Goal: Task Accomplishment & Management: Manage account settings

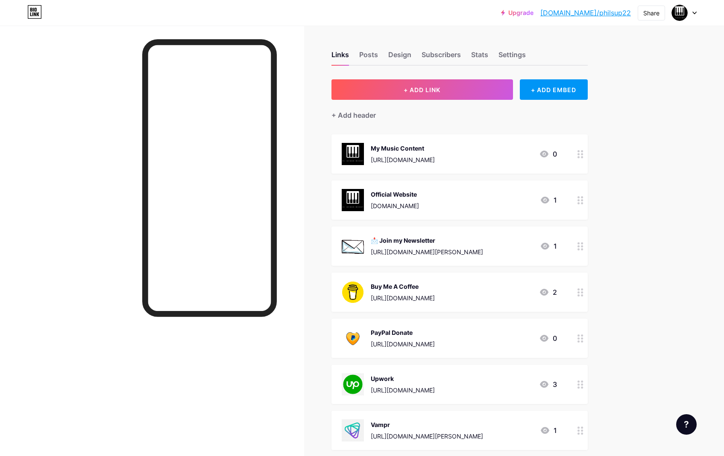
click at [395, 141] on div "My Music Content [URL][DOMAIN_NAME] 0" at bounding box center [459, 153] width 256 height 39
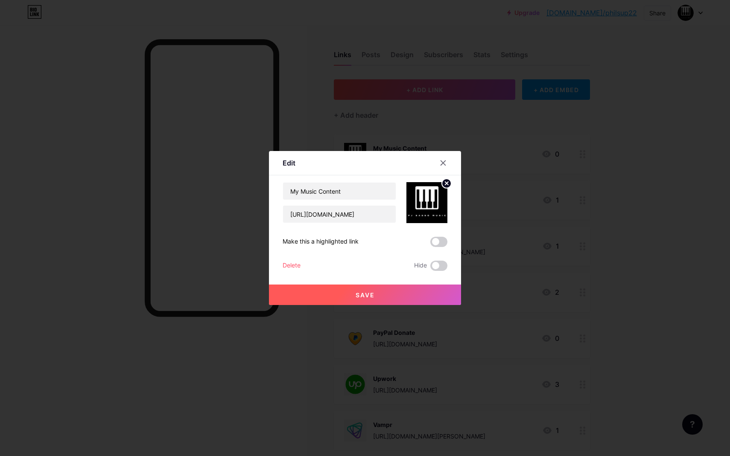
click at [447, 184] on icon at bounding box center [446, 183] width 3 height 3
click at [427, 199] on rect at bounding box center [425, 197] width 14 height 14
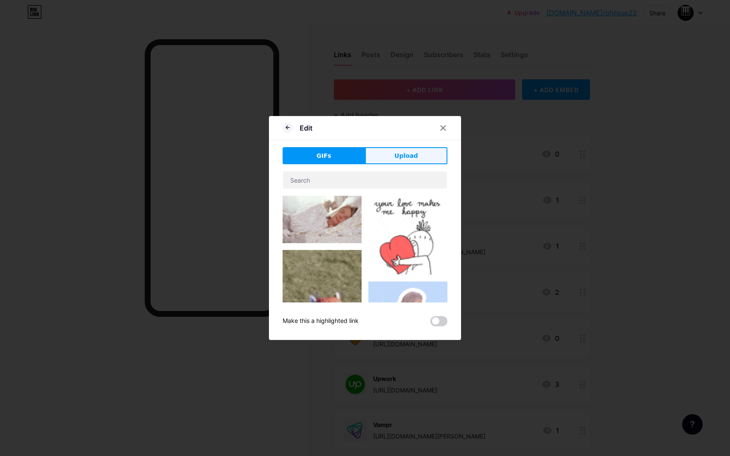
click at [408, 153] on span "Upload" at bounding box center [406, 156] width 23 height 9
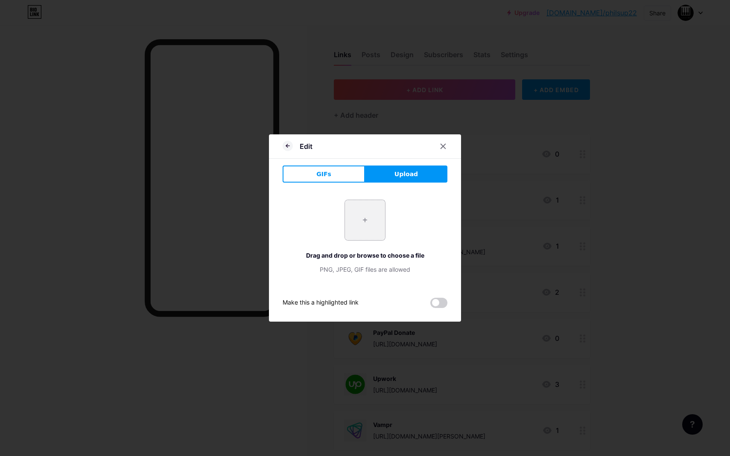
click at [357, 216] on input "file" at bounding box center [365, 220] width 40 height 40
type input "C:\fakepath\[PERSON_NAME] MUSIC LOGO (White).png"
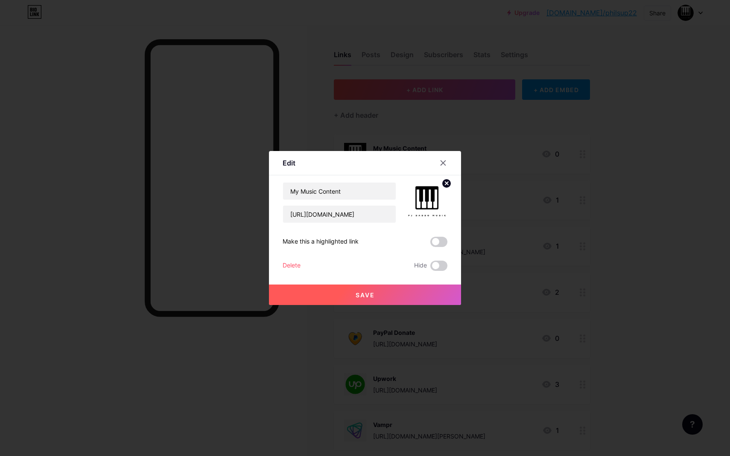
click at [383, 290] on button "Save" at bounding box center [365, 295] width 192 height 20
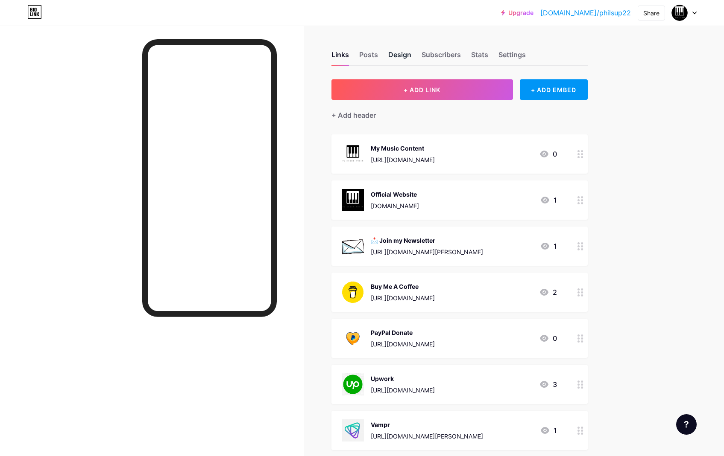
click at [400, 50] on div "Design" at bounding box center [399, 57] width 23 height 15
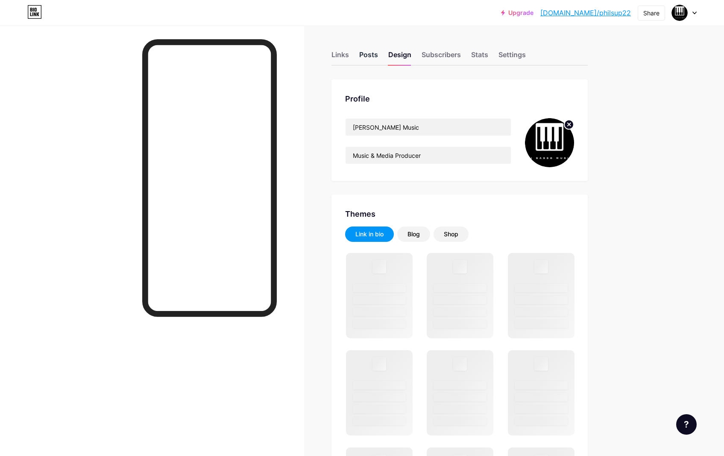
type input "#383838"
type input "#000000"
type input "#ffffff"
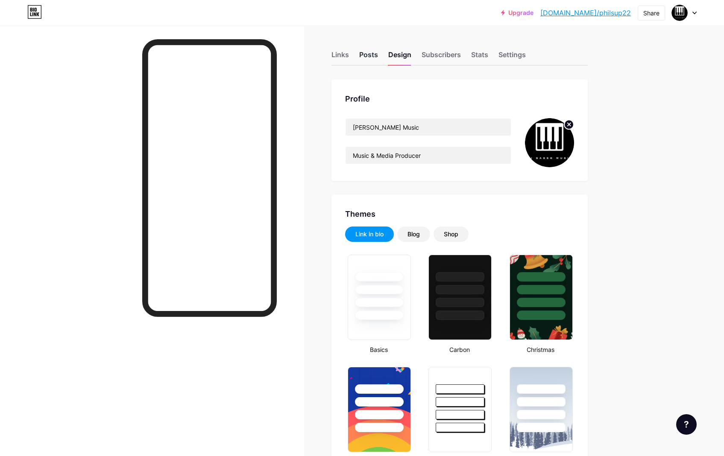
click at [370, 56] on div "Posts" at bounding box center [368, 57] width 19 height 15
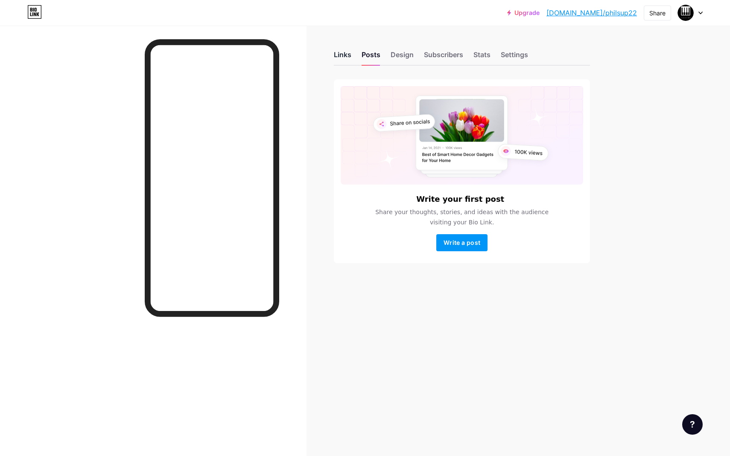
click at [334, 52] on div "Links" at bounding box center [343, 57] width 18 height 15
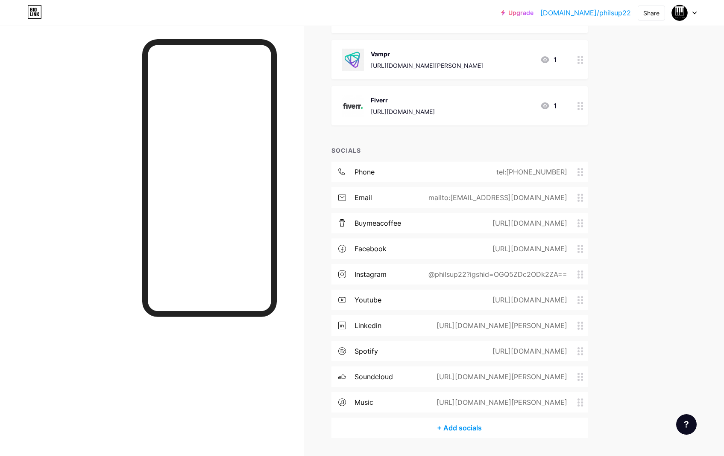
scroll to position [368, 0]
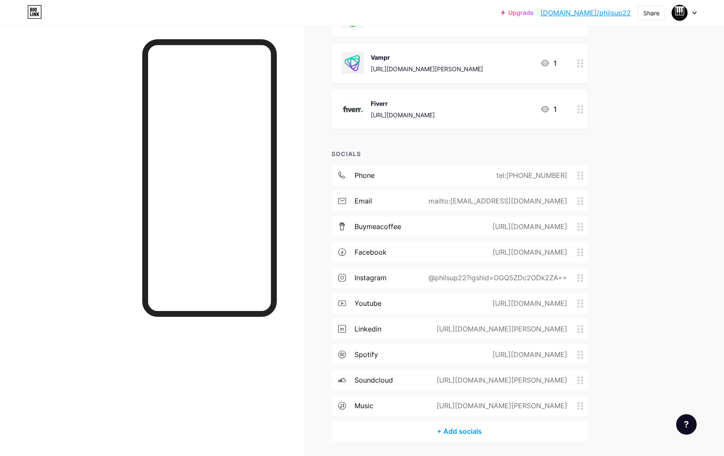
click at [388, 227] on div "buymeacoffee" at bounding box center [377, 227] width 47 height 10
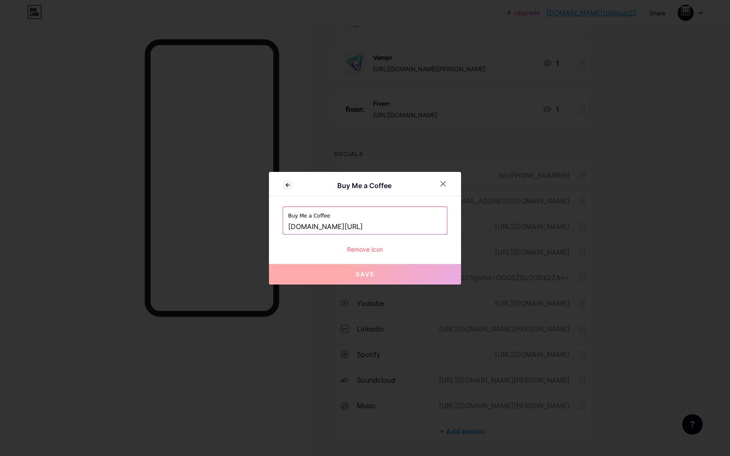
click at [371, 249] on div "Remove icon" at bounding box center [365, 249] width 165 height 9
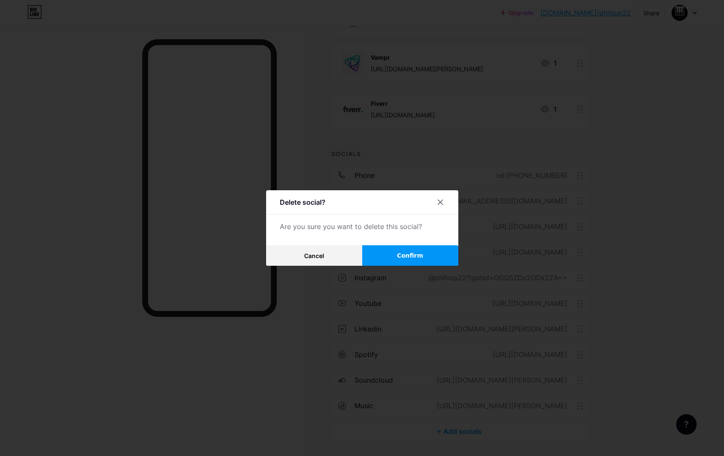
click at [412, 261] on button "Confirm" at bounding box center [410, 256] width 96 height 20
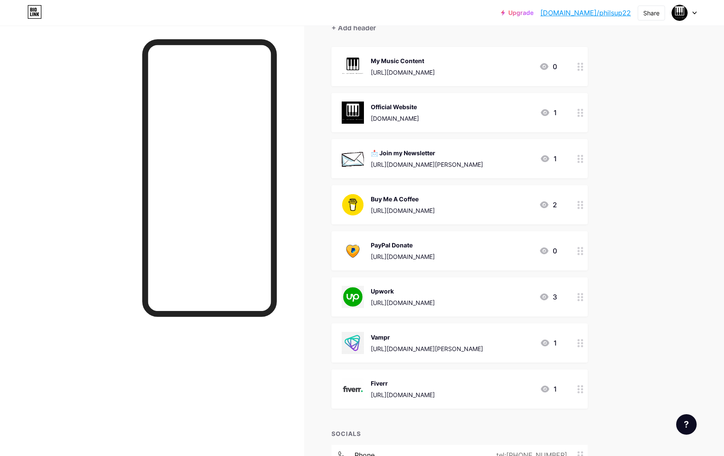
scroll to position [0, 0]
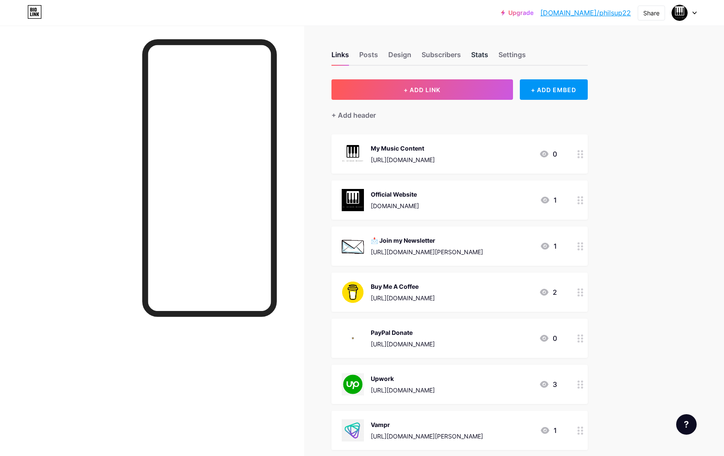
click at [488, 58] on div "Stats" at bounding box center [479, 57] width 17 height 15
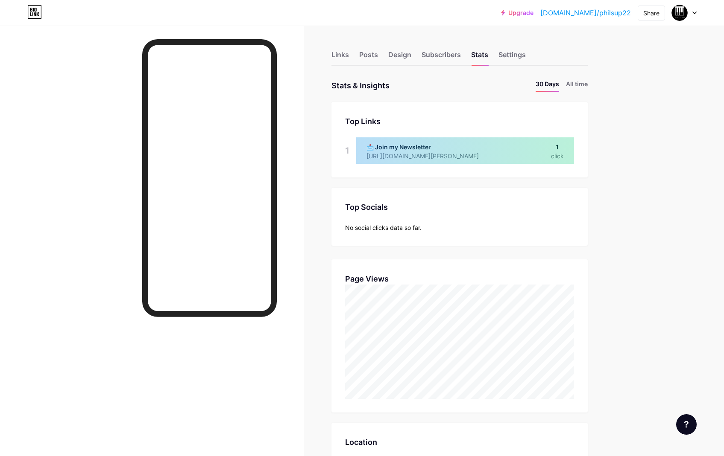
scroll to position [456, 724]
click at [663, 94] on div "Upgrade [DOMAIN_NAME]/philsu... [DOMAIN_NAME]/philsup22 Share Switch accounts […" at bounding box center [362, 377] width 724 height 754
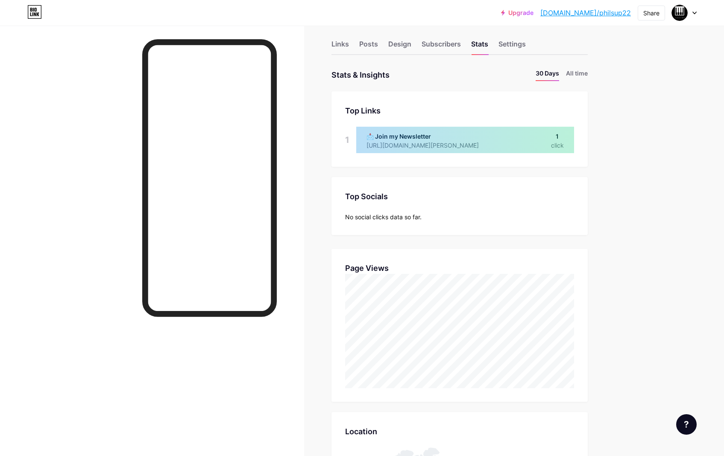
scroll to position [0, 0]
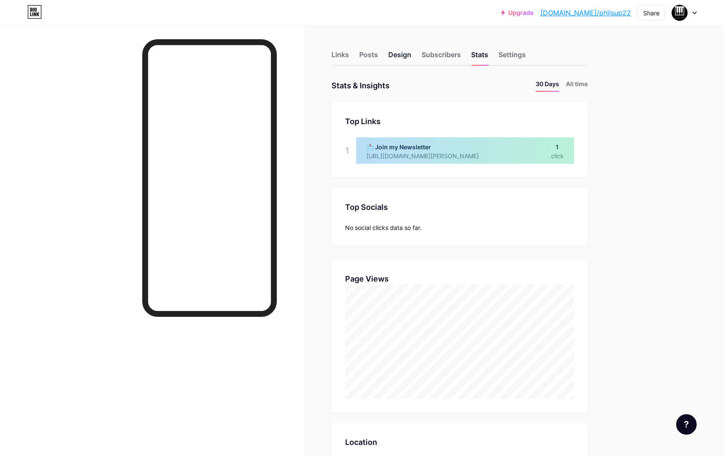
click at [402, 57] on div "Design" at bounding box center [399, 57] width 23 height 15
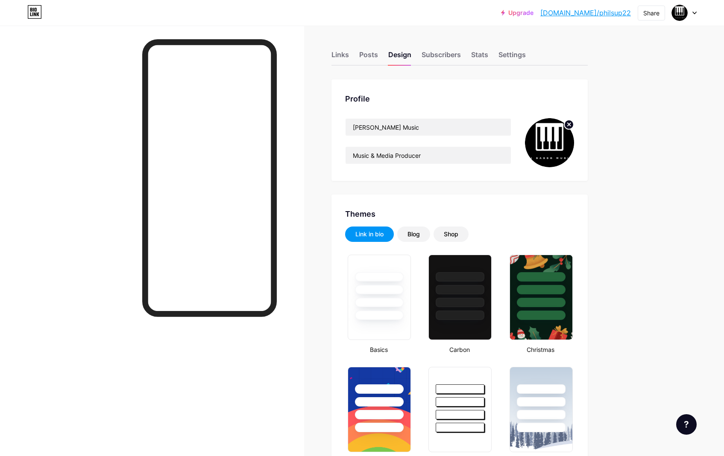
type input "#383838"
type input "#000000"
type input "#ffffff"
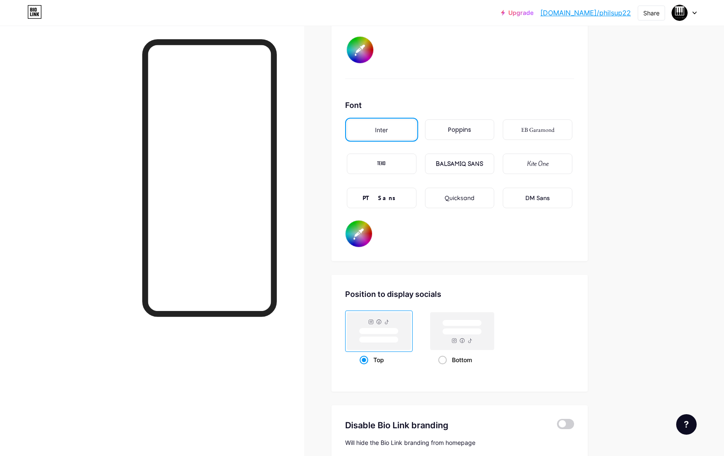
scroll to position [1433, 0]
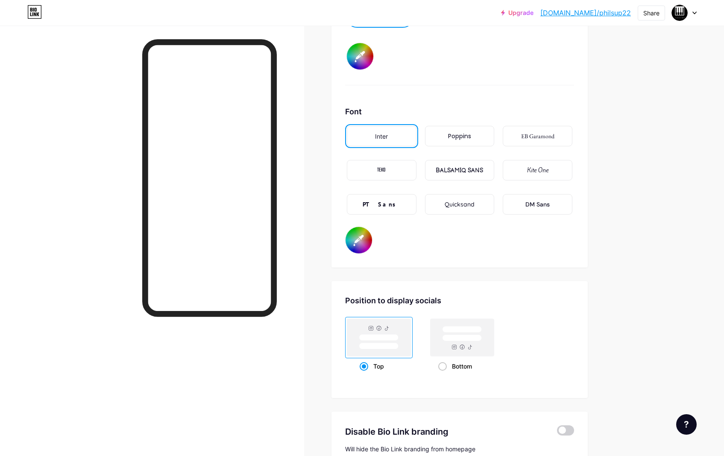
click at [531, 134] on div "EB Garamond" at bounding box center [537, 136] width 33 height 9
type input "#000000"
type input "#ffffff"
type input "#000000"
type input "#ffffff"
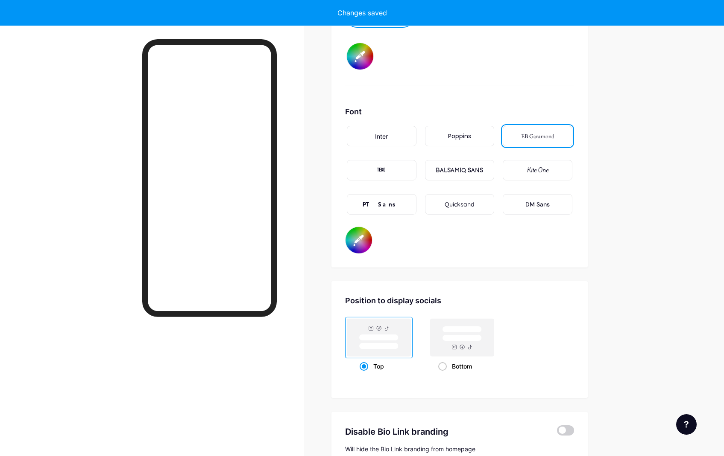
type input "#000000"
type input "#ffffff"
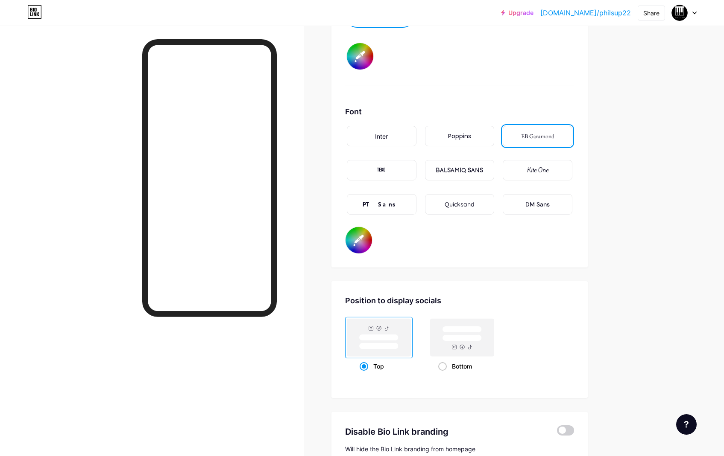
click at [612, 14] on link "[DOMAIN_NAME]/philsup22" at bounding box center [585, 13] width 91 height 10
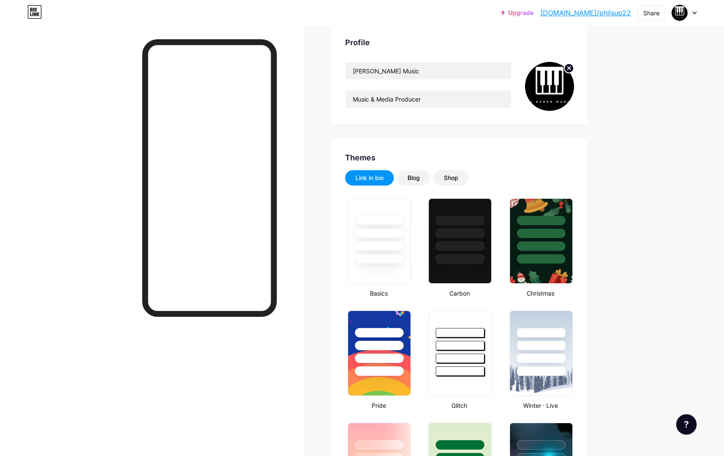
scroll to position [0, 0]
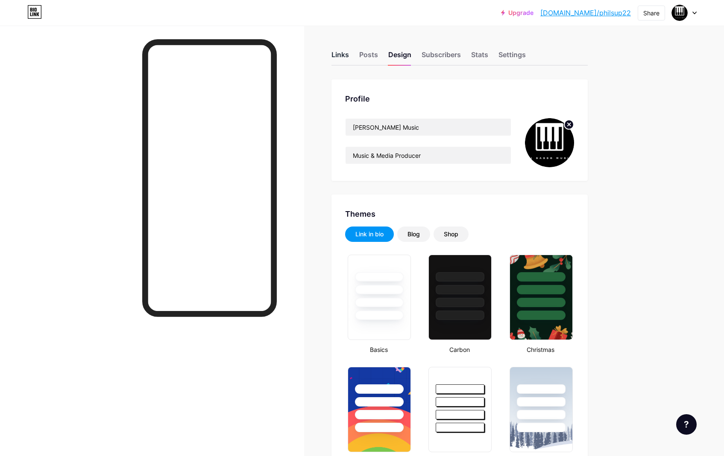
click at [344, 56] on div "Links" at bounding box center [340, 57] width 18 height 15
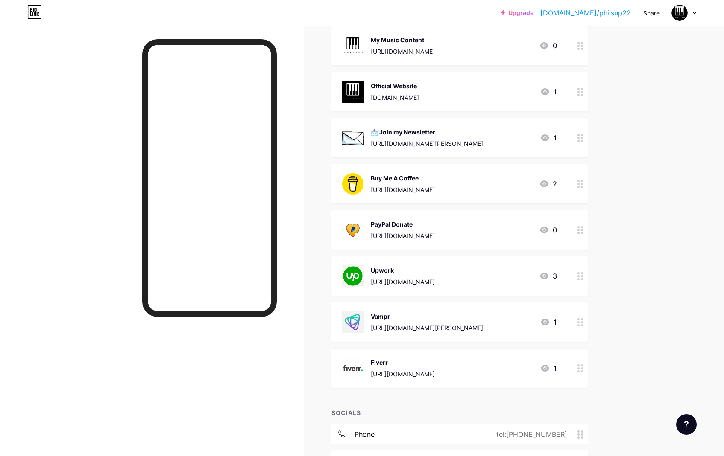
scroll to position [119, 0]
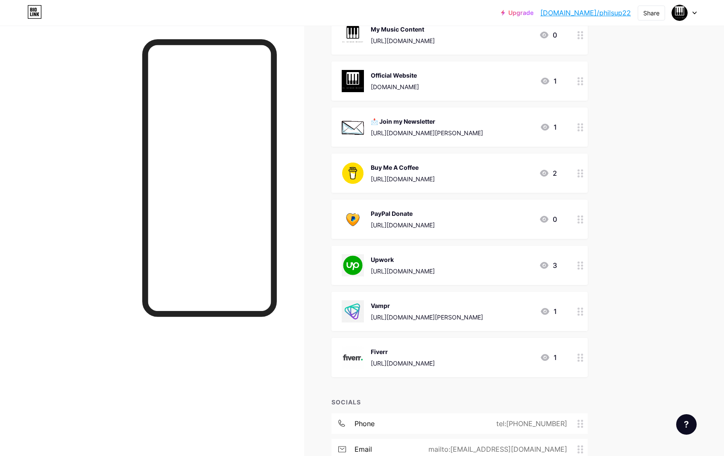
click at [435, 259] on div "Upwork" at bounding box center [403, 259] width 64 height 9
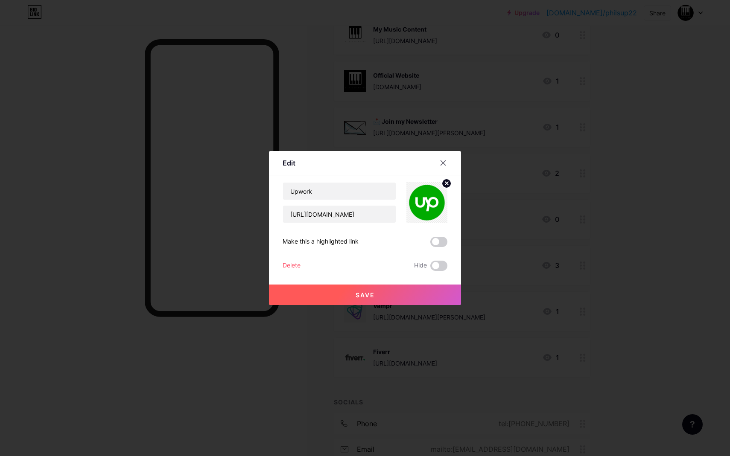
click at [293, 258] on div "Upwork [URL][DOMAIN_NAME] Make this a highlighted link Delete Hide Save" at bounding box center [365, 226] width 165 height 89
click at [293, 263] on div "Delete" at bounding box center [292, 266] width 18 height 10
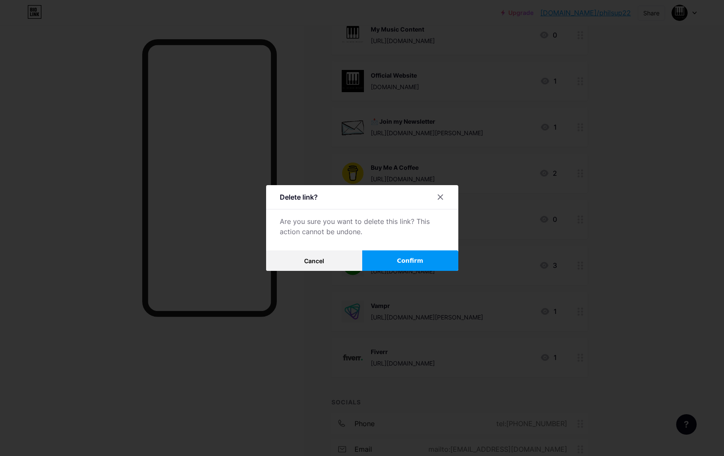
click at [423, 263] on span "Confirm" at bounding box center [410, 261] width 26 height 9
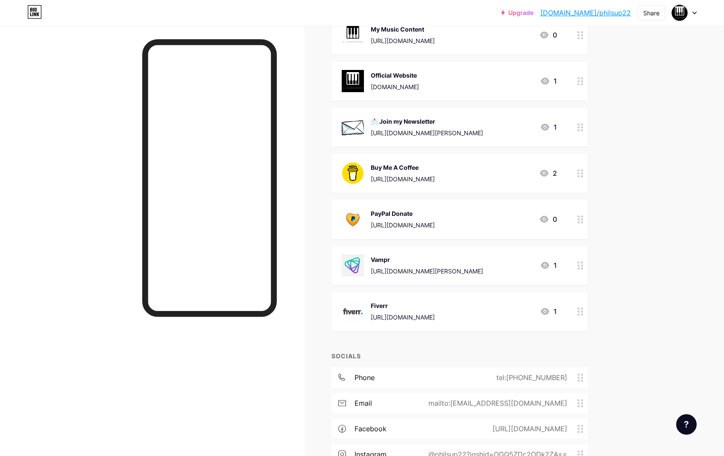
click at [395, 255] on div "Vampr" at bounding box center [427, 259] width 112 height 9
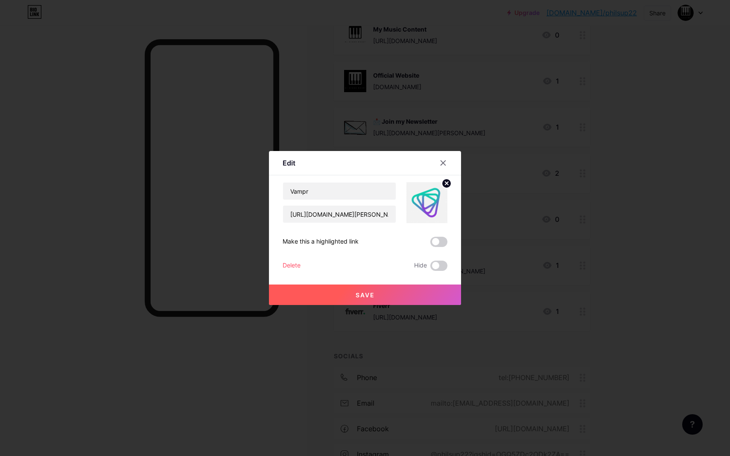
click at [295, 263] on div "Delete" at bounding box center [292, 266] width 18 height 10
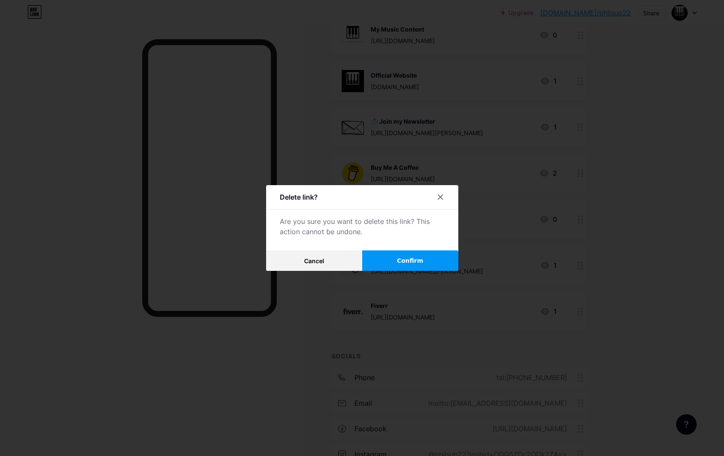
click at [398, 266] on button "Confirm" at bounding box center [410, 261] width 96 height 20
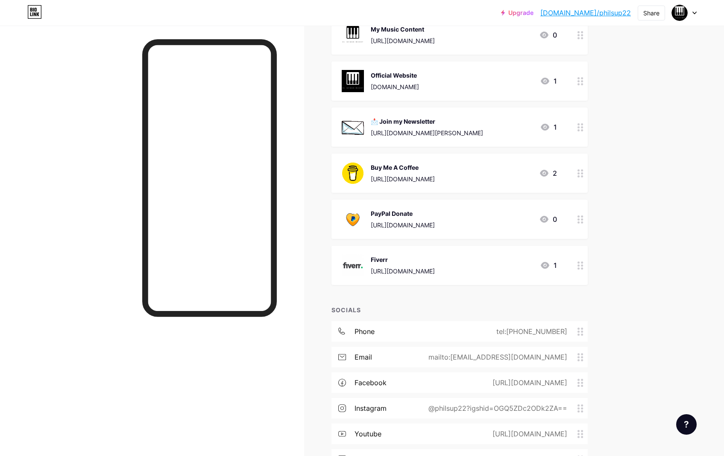
click at [378, 257] on div "Fiverr" at bounding box center [403, 259] width 64 height 9
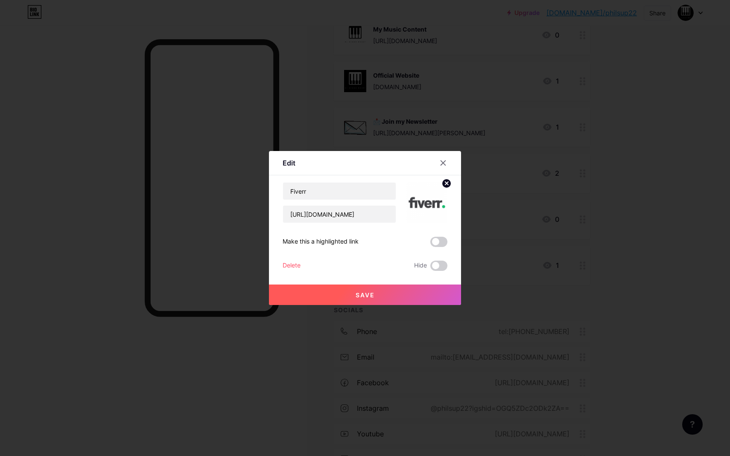
click at [293, 267] on div "Delete" at bounding box center [292, 266] width 18 height 10
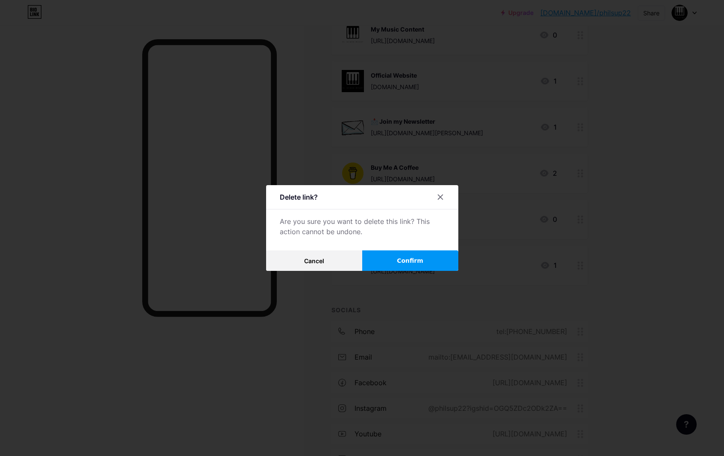
click at [415, 257] on span "Confirm" at bounding box center [410, 261] width 26 height 9
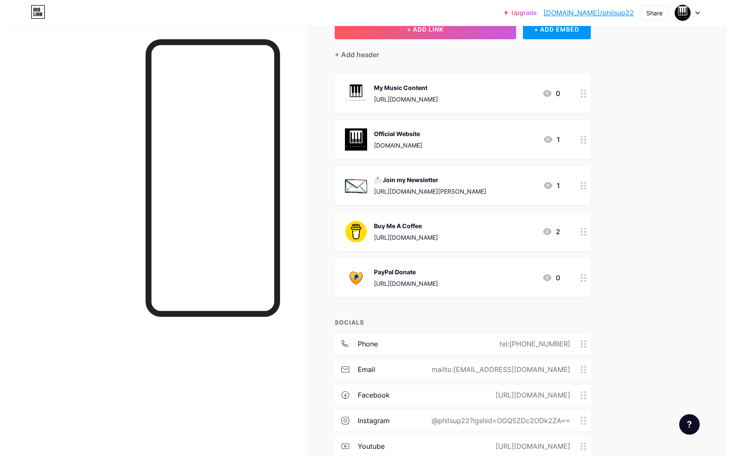
scroll to position [60, 0]
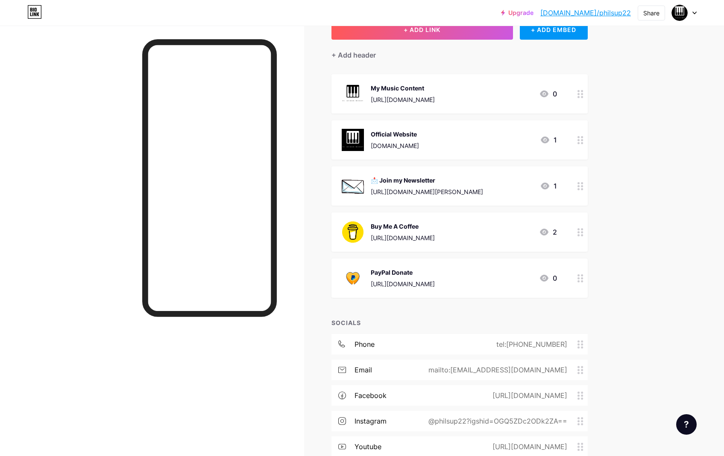
click at [383, 130] on div "Official Website" at bounding box center [395, 134] width 48 height 9
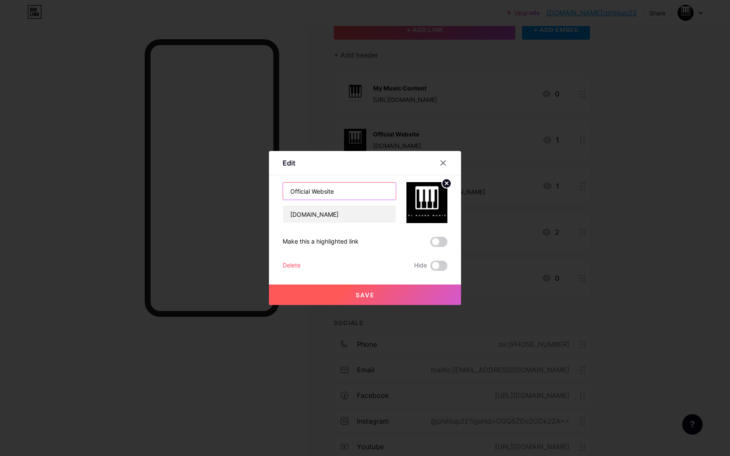
drag, startPoint x: 310, startPoint y: 192, endPoint x: 240, endPoint y: 192, distance: 70.5
click at [240, 192] on div "Edit Content YouTube Play YouTube video without leaving your page. ADD Vimeo Pl…" at bounding box center [365, 228] width 730 height 456
type input "My Website"
click at [389, 292] on button "Save" at bounding box center [365, 295] width 192 height 20
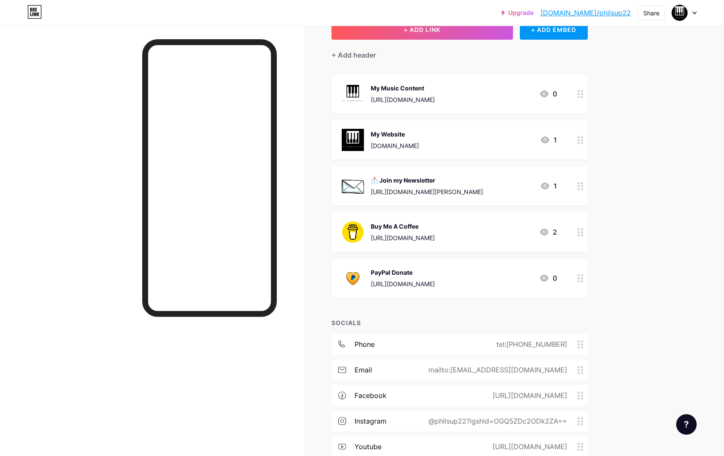
click at [413, 271] on div "PayPal Donate" at bounding box center [403, 272] width 64 height 9
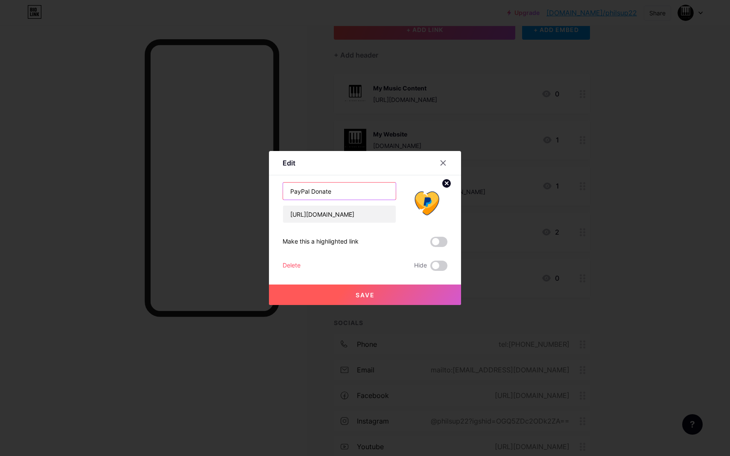
drag, startPoint x: 351, startPoint y: 197, endPoint x: 220, endPoint y: 163, distance: 134.7
click at [220, 163] on div "Edit Content YouTube Play YouTube video without leaving your page. ADD Vimeo Pl…" at bounding box center [365, 228] width 730 height 456
type input "Donate To My PayPal"
click at [445, 184] on circle at bounding box center [446, 183] width 9 height 9
click at [432, 212] on div "Picture" at bounding box center [426, 212] width 17 height 6
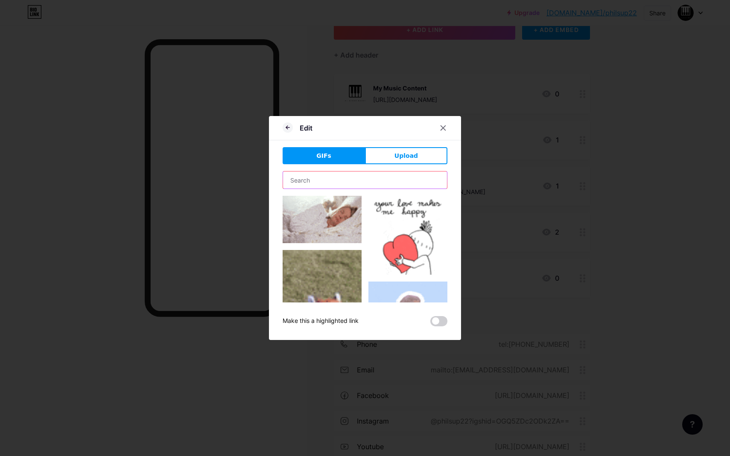
click at [373, 181] on input "text" at bounding box center [365, 180] width 164 height 17
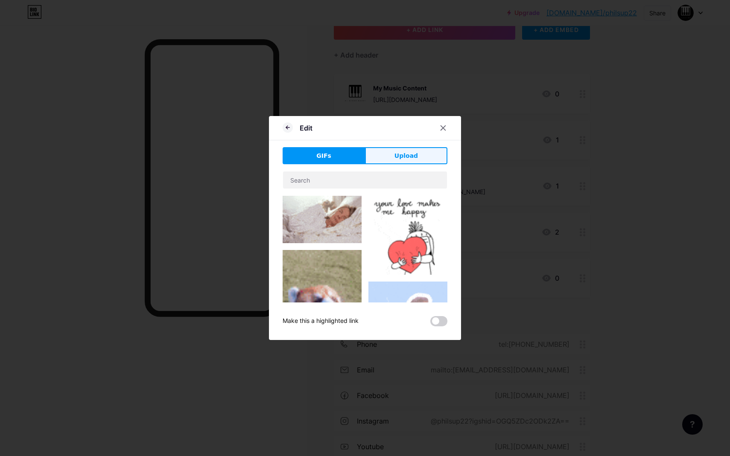
click at [385, 161] on button "Upload" at bounding box center [406, 155] width 82 height 17
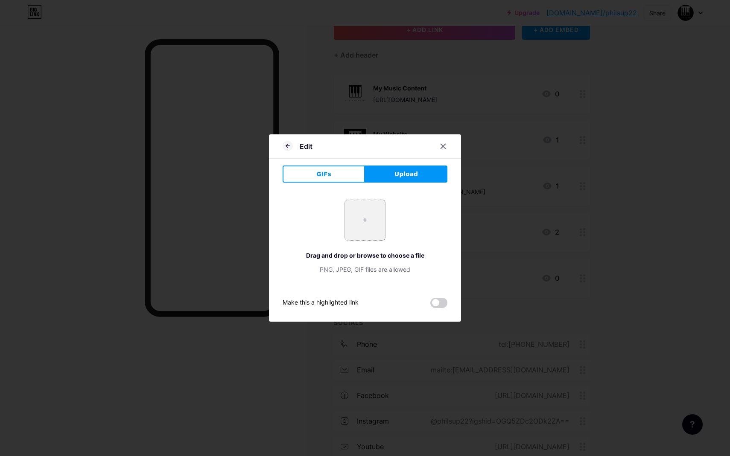
click at [376, 218] on input "file" at bounding box center [365, 220] width 40 height 40
click at [352, 178] on button "GIFs" at bounding box center [324, 174] width 82 height 17
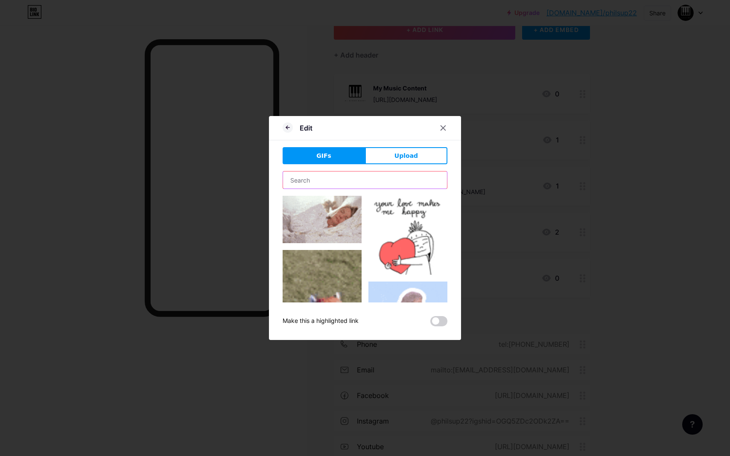
click at [350, 176] on input "text" at bounding box center [365, 180] width 164 height 17
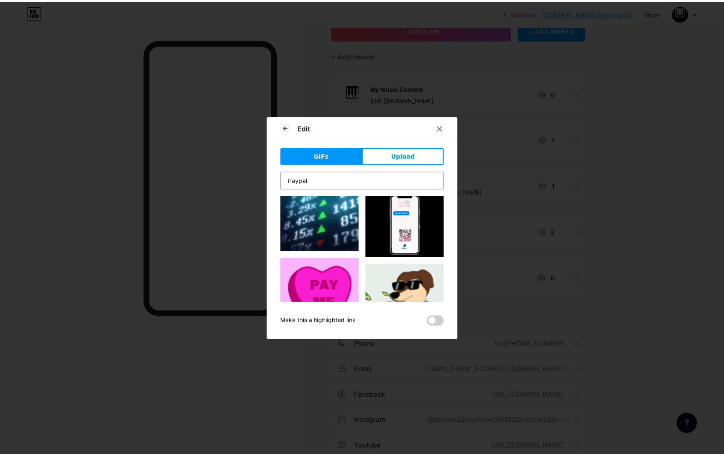
scroll to position [0, 0]
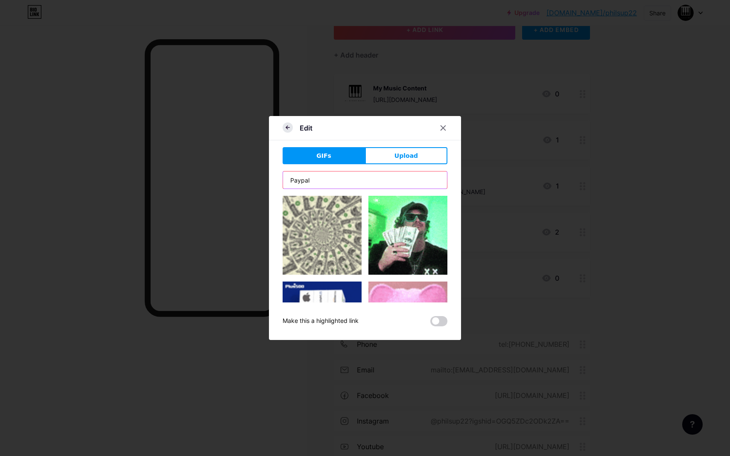
type input "Paypal"
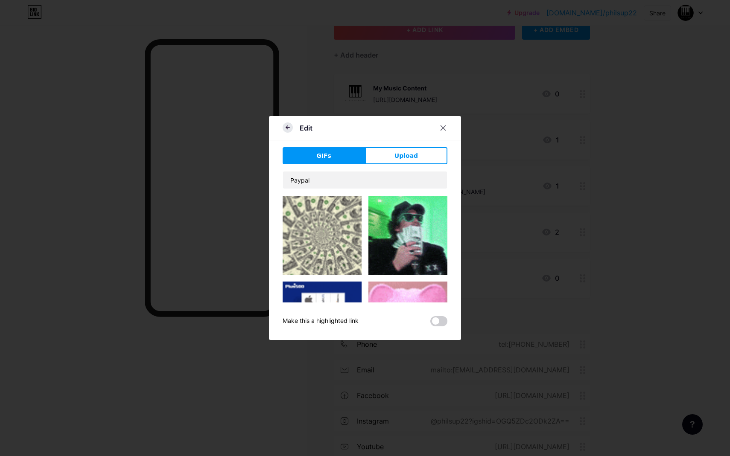
click at [290, 128] on icon at bounding box center [288, 128] width 10 height 10
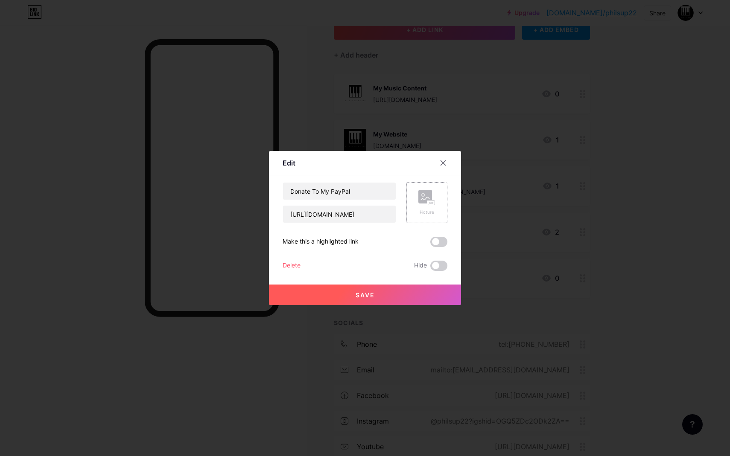
click at [421, 207] on div "Picture" at bounding box center [426, 203] width 17 height 26
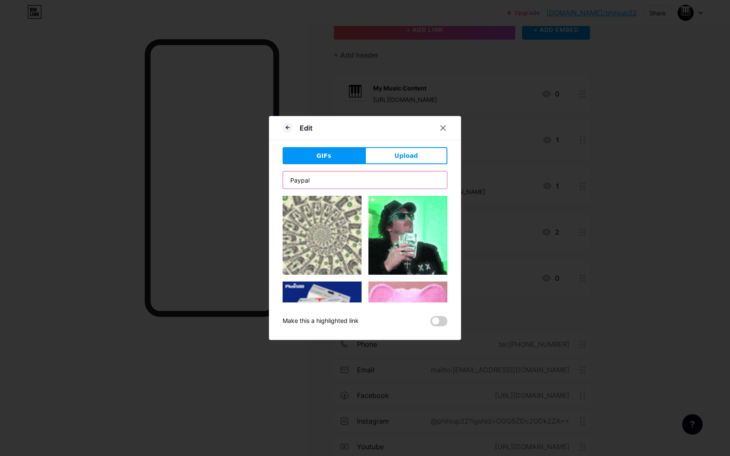
drag, startPoint x: 357, startPoint y: 183, endPoint x: 286, endPoint y: 170, distance: 72.4
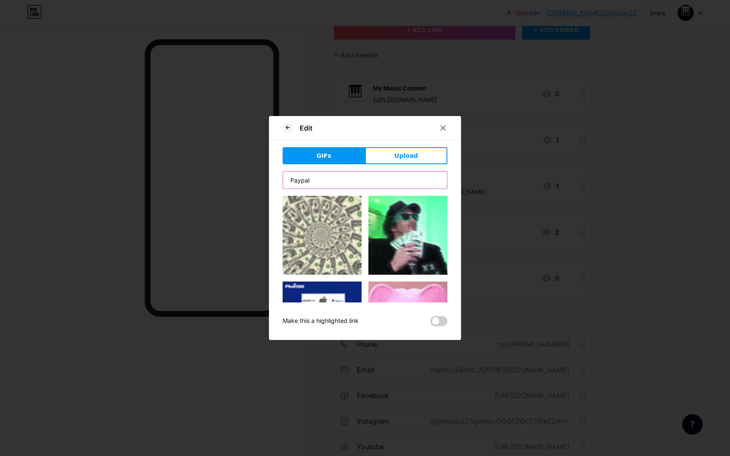
click at [286, 170] on div "GIFs Upload Content YouTube Play YouTube video without leaving your page. ADD V…" at bounding box center [365, 236] width 165 height 179
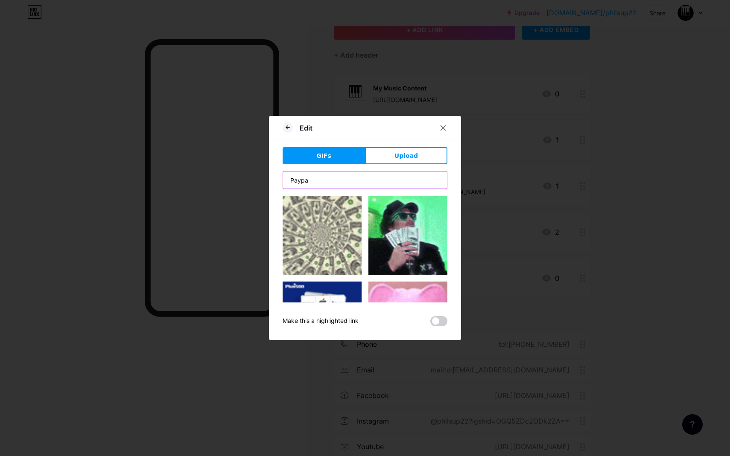
type input "Paypal"
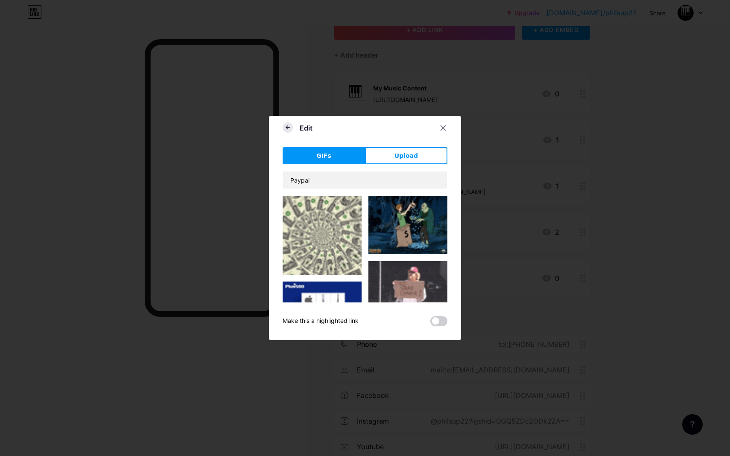
click at [288, 127] on icon at bounding box center [288, 128] width 10 height 10
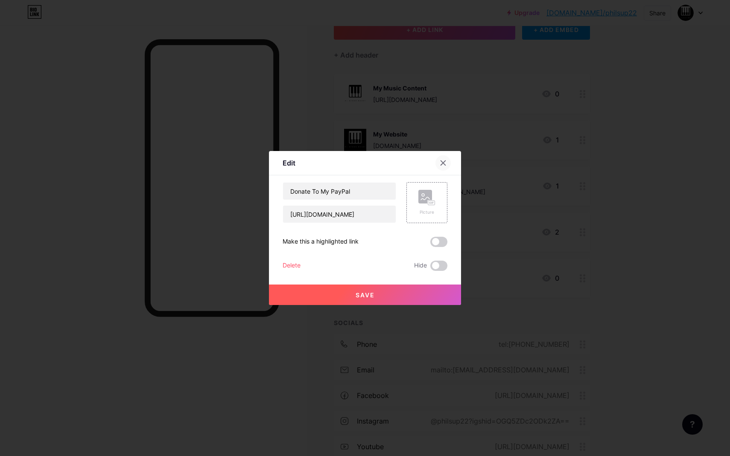
click at [444, 161] on icon at bounding box center [443, 163] width 5 height 5
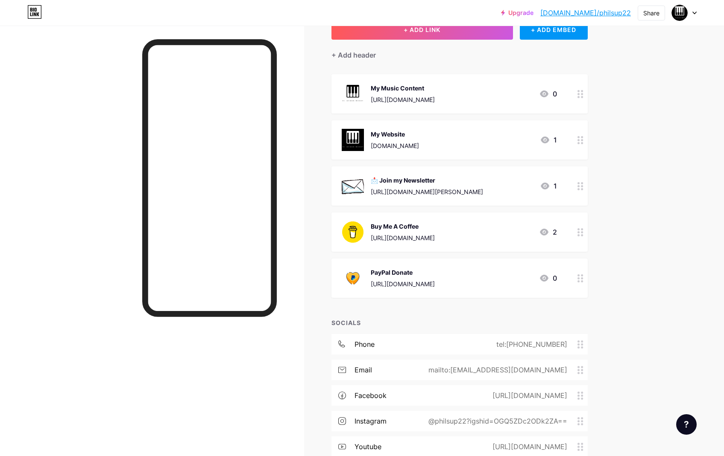
click at [440, 263] on div "PayPal Donate [URL][DOMAIN_NAME] 0" at bounding box center [459, 278] width 256 height 39
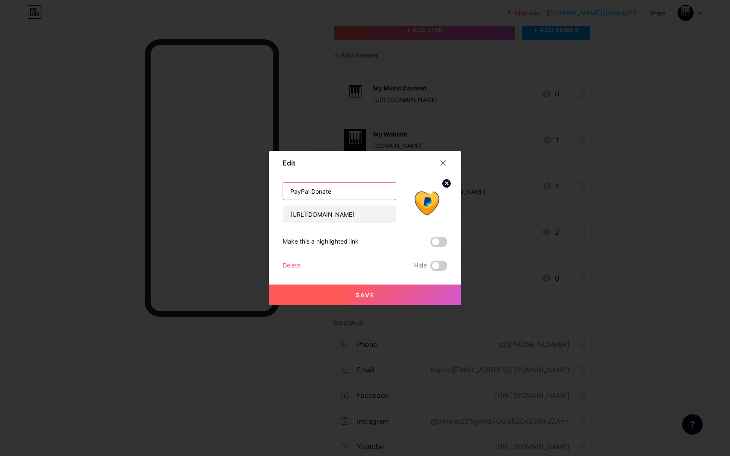
click at [362, 193] on input "PayPal Donate" at bounding box center [339, 191] width 113 height 17
drag, startPoint x: 348, startPoint y: 193, endPoint x: 269, endPoint y: 185, distance: 79.5
click at [269, 185] on div "Edit Content YouTube Play YouTube video without leaving your page. ADD Vimeo Pl…" at bounding box center [365, 228] width 192 height 154
type input "Donate To My PayPal"
click at [394, 298] on button "Save" at bounding box center [365, 295] width 192 height 20
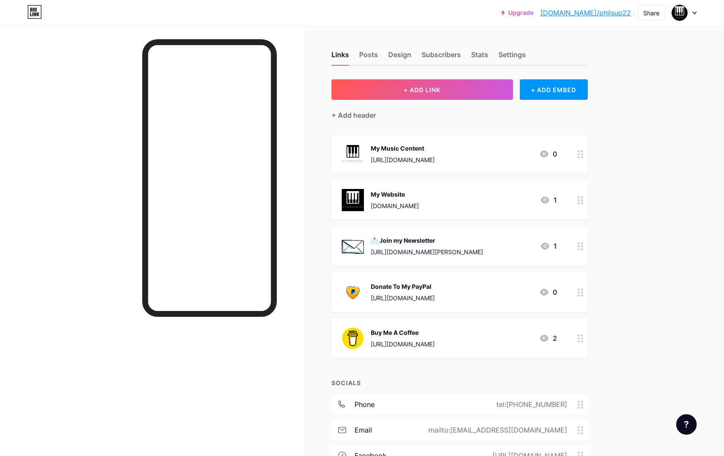
drag, startPoint x: 584, startPoint y: 339, endPoint x: 509, endPoint y: 16, distance: 330.8
click at [626, 103] on div "Upgrade [DOMAIN_NAME]/philsu... [DOMAIN_NAME]/philsup22 Share Switch accounts […" at bounding box center [362, 344] width 724 height 688
click at [596, 16] on link "[DOMAIN_NAME]/philsup22" at bounding box center [585, 13] width 91 height 10
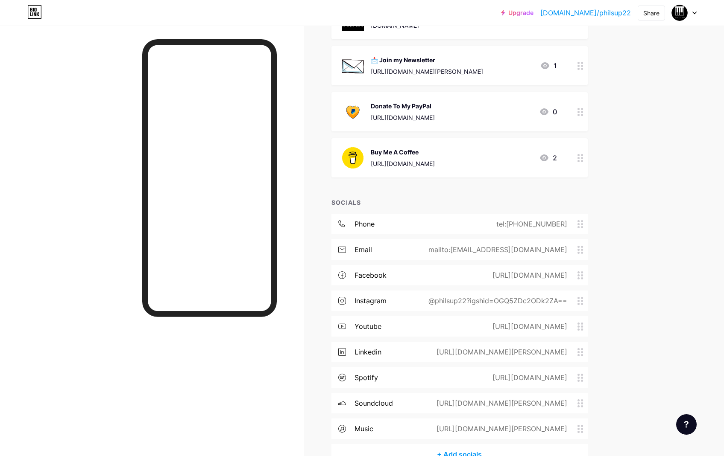
scroll to position [231, 0]
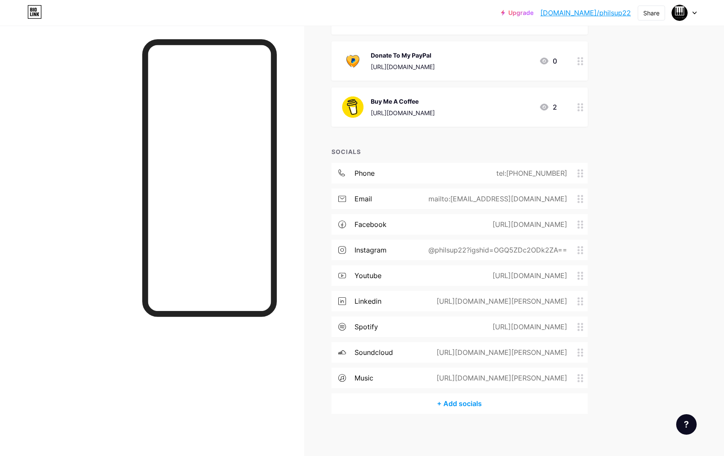
drag, startPoint x: 579, startPoint y: 351, endPoint x: 581, endPoint y: 327, distance: 23.1
click at [581, 327] on div "phone tel:[PHONE_NUMBER] email mailto:[EMAIL_ADDRESS][DOMAIN_NAME] facebook [UR…" at bounding box center [459, 278] width 256 height 231
drag, startPoint x: 583, startPoint y: 357, endPoint x: 583, endPoint y: 334, distance: 23.1
click at [583, 334] on div "phone tel:[PHONE_NUMBER] email mailto:[EMAIL_ADDRESS][DOMAIN_NAME] facebook [UR…" at bounding box center [459, 278] width 256 height 231
click at [623, 342] on div "Links Posts Design Subscribers Stats Settings + ADD LINK + ADD EMBED + Add head…" at bounding box center [311, 125] width 623 height 663
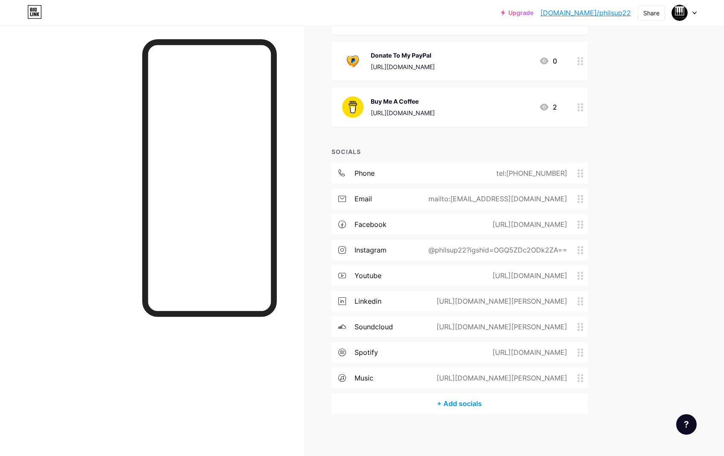
drag, startPoint x: 584, startPoint y: 354, endPoint x: 366, endPoint y: 6, distance: 411.0
drag, startPoint x: 580, startPoint y: 375, endPoint x: 498, endPoint y: 48, distance: 337.2
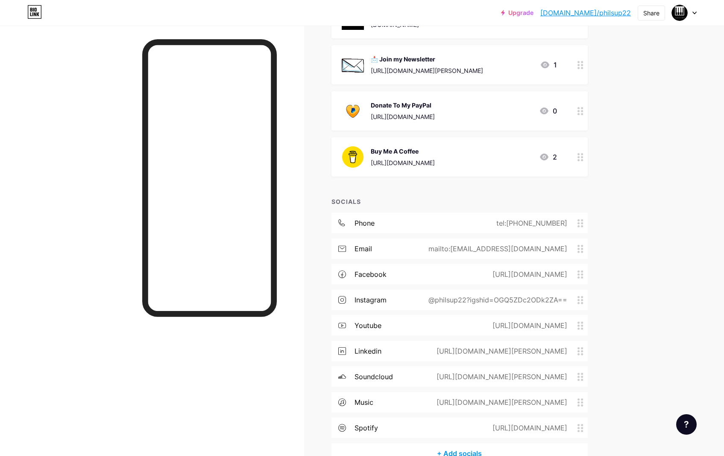
scroll to position [180, 0]
drag, startPoint x: 579, startPoint y: 351, endPoint x: 579, endPoint y: 319, distance: 32.0
click at [579, 319] on div "phone tel:[PHONE_NUMBER] email mailto:[EMAIL_ADDRESS][DOMAIN_NAME] facebook [UR…" at bounding box center [459, 329] width 256 height 231
click at [597, 340] on div "Links Posts Design Subscribers Stats Settings + ADD LINK + ADD EMBED + Add head…" at bounding box center [311, 176] width 623 height 663
click at [655, 217] on div "Upgrade [DOMAIN_NAME]/philsu... [DOMAIN_NAME]/philsup22 Share Switch accounts […" at bounding box center [362, 164] width 724 height 688
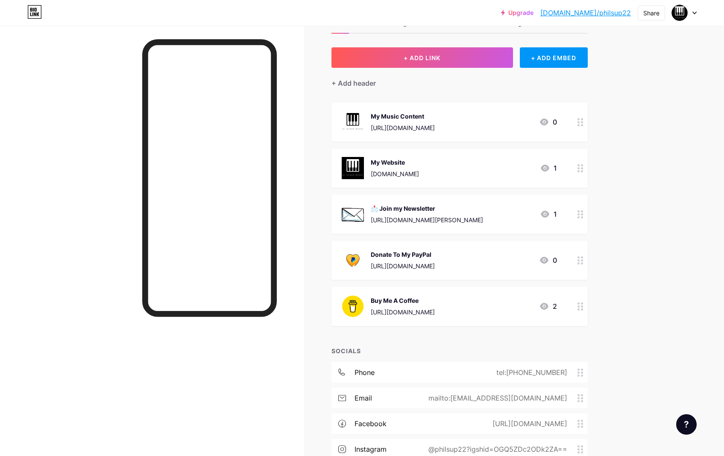
scroll to position [0, 0]
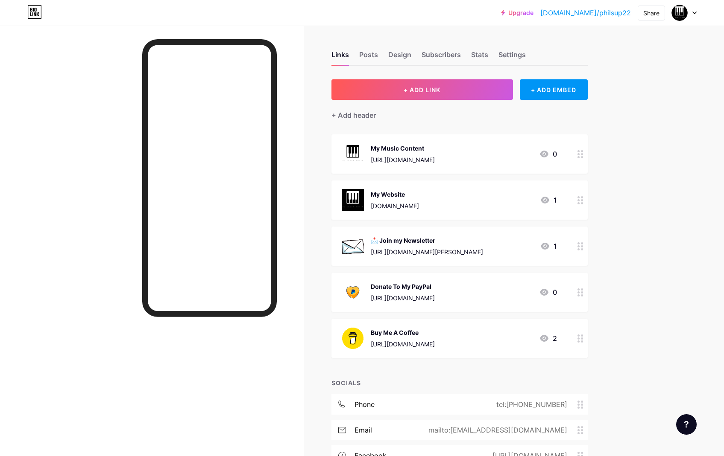
click at [617, 17] on link "[DOMAIN_NAME]/philsup22" at bounding box center [585, 13] width 91 height 10
